Goal: Task Accomplishment & Management: Manage account settings

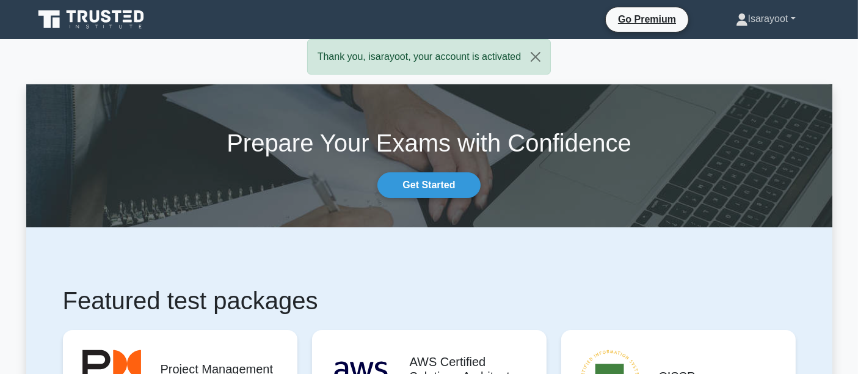
click at [774, 17] on link "Isarayoot" at bounding box center [766, 19] width 119 height 24
click at [736, 51] on link "Profile" at bounding box center [756, 48] width 97 height 20
